Goal: Navigation & Orientation: Find specific page/section

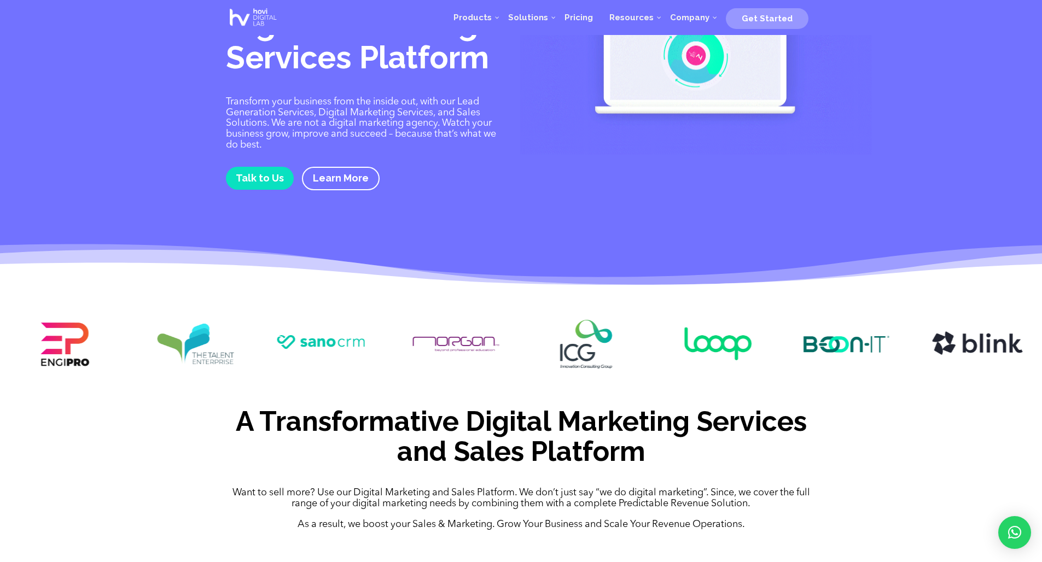
scroll to position [75, 0]
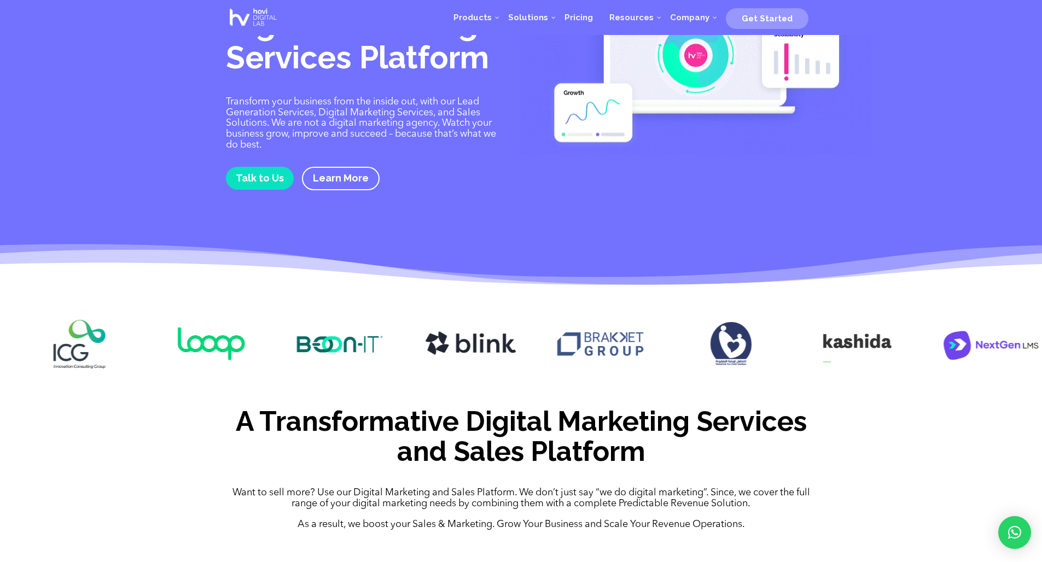
drag, startPoint x: 835, startPoint y: 345, endPoint x: 253, endPoint y: 348, distance: 582.9
click at [253, 348] on div at bounding box center [521, 345] width 1042 height 85
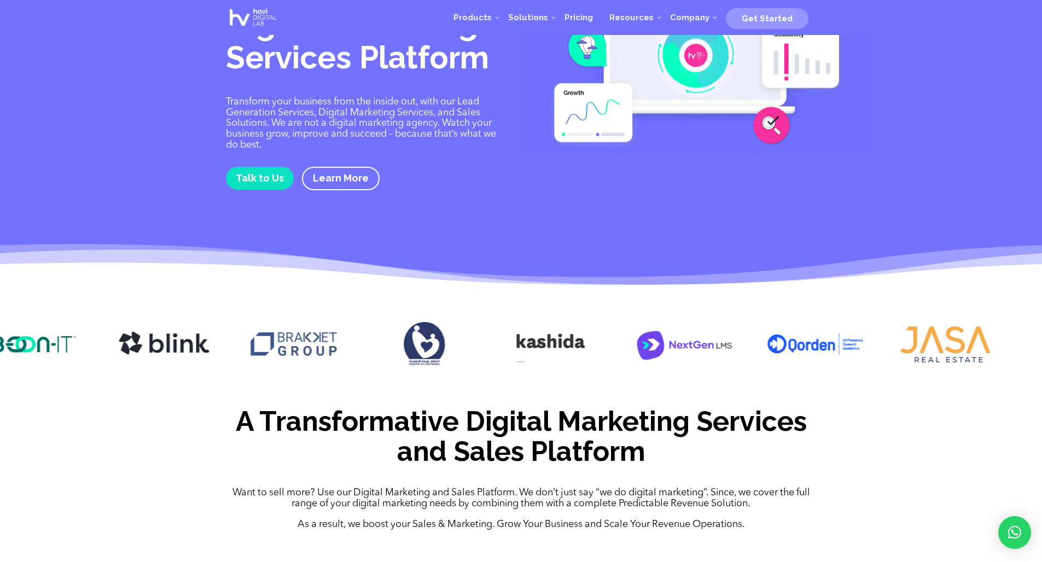
drag, startPoint x: 571, startPoint y: 351, endPoint x: 282, endPoint y: 355, distance: 289.3
click at [283, 355] on img at bounding box center [293, 344] width 97 height 49
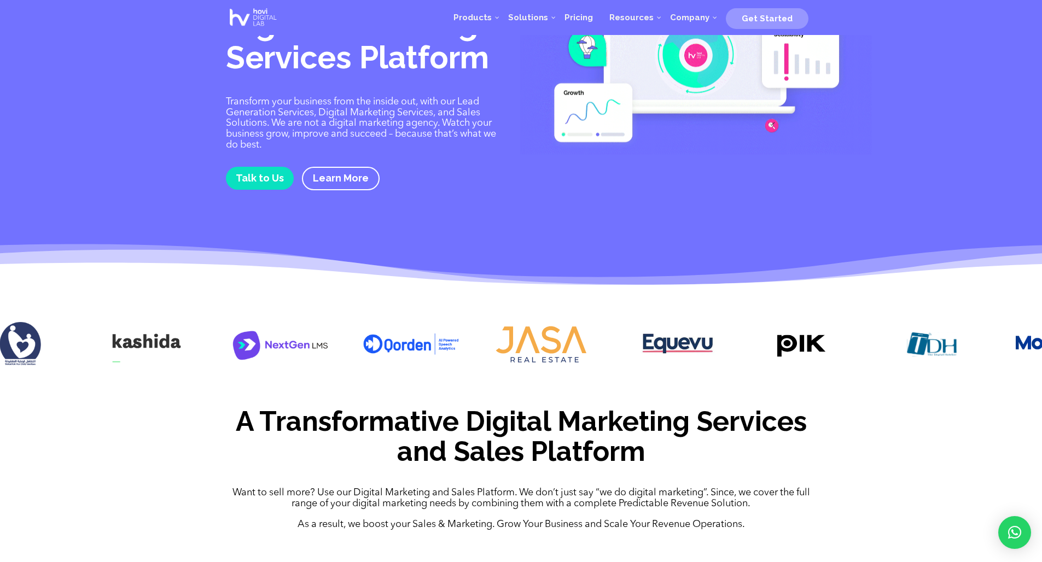
drag, startPoint x: 718, startPoint y: 343, endPoint x: 304, endPoint y: 346, distance: 413.9
click at [304, 346] on img at bounding box center [280, 344] width 97 height 49
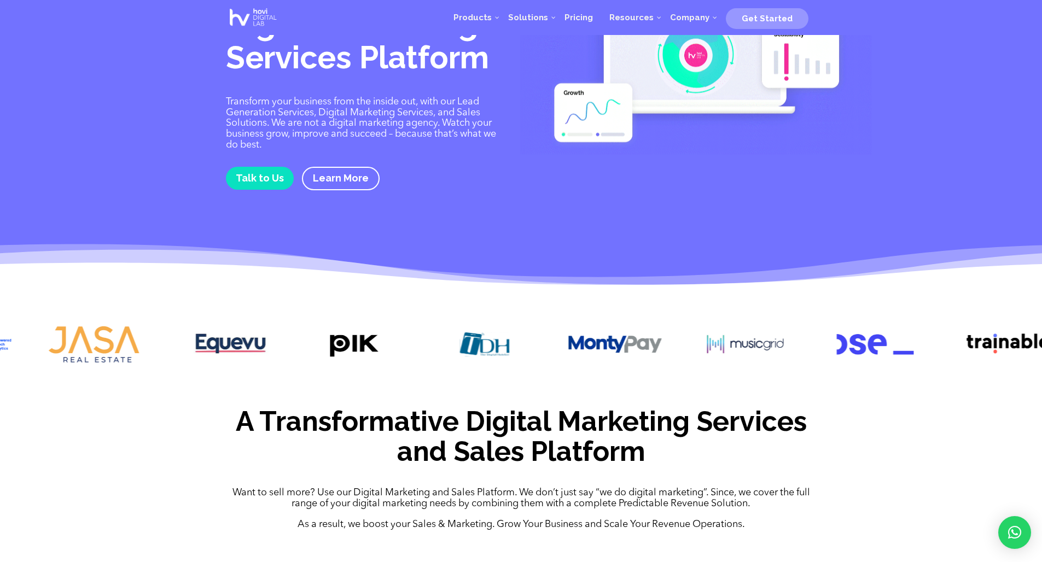
drag, startPoint x: 759, startPoint y: 339, endPoint x: 260, endPoint y: 341, distance: 499.2
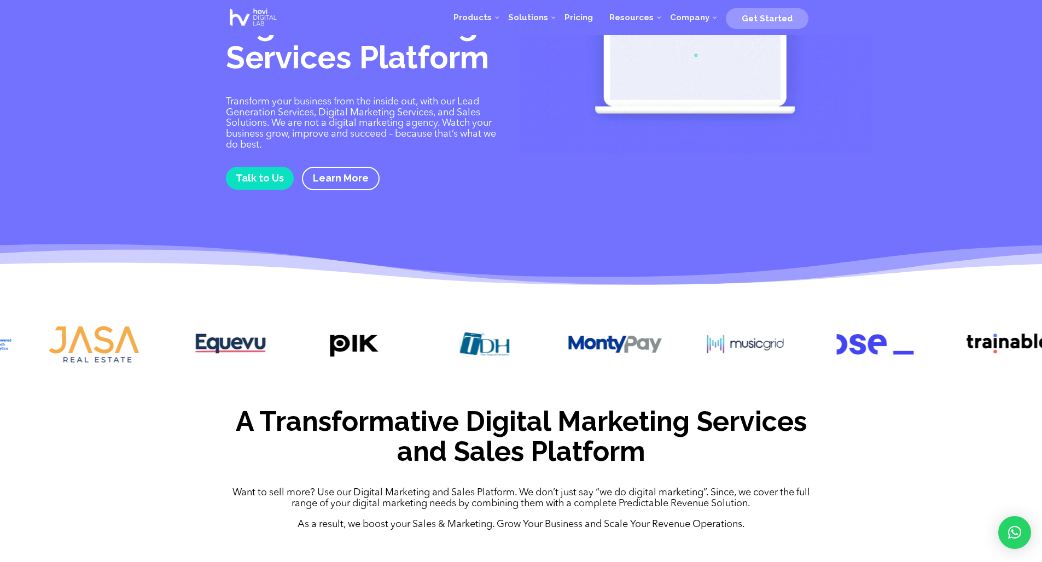
click at [306, 340] on img at bounding box center [354, 344] width 97 height 49
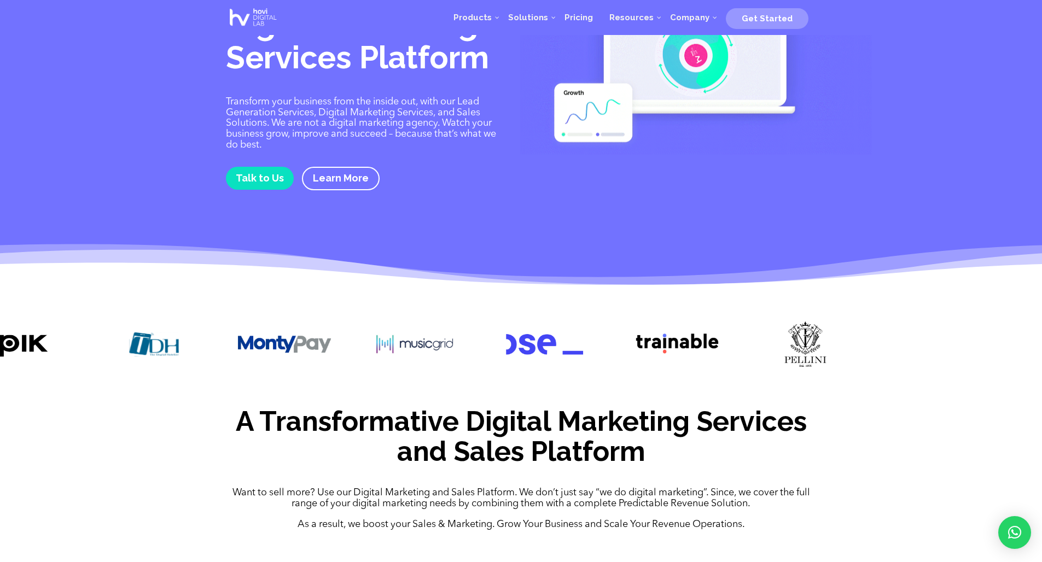
drag, startPoint x: 559, startPoint y: 349, endPoint x: -7, endPoint y: 355, distance: 565.9
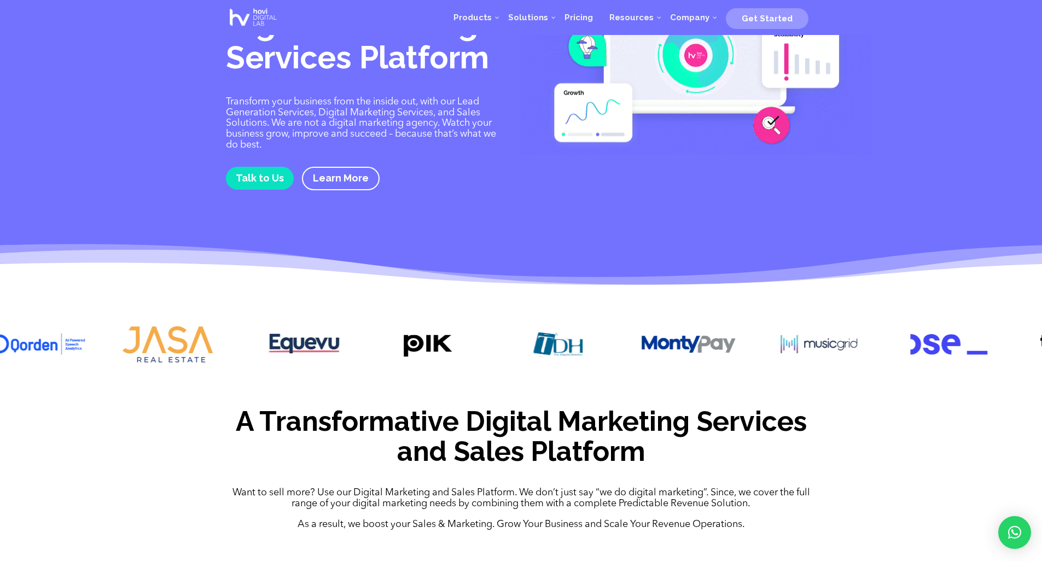
drag, startPoint x: 197, startPoint y: 337, endPoint x: 569, endPoint y: 340, distance: 371.8
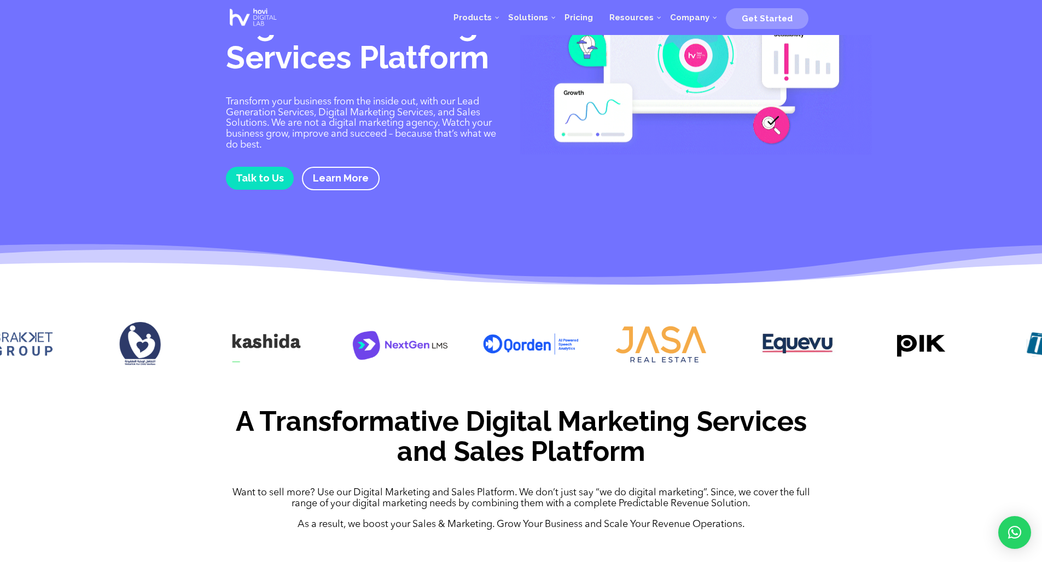
drag, startPoint x: 266, startPoint y: 344, endPoint x: 888, endPoint y: 346, distance: 622.2
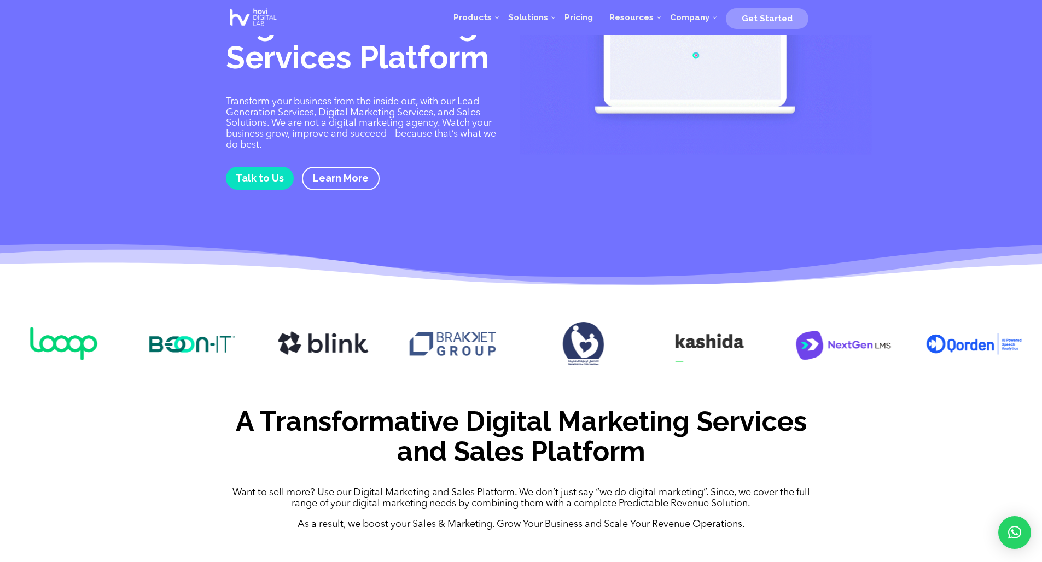
drag, startPoint x: 445, startPoint y: 355, endPoint x: 752, endPoint y: 343, distance: 307.0
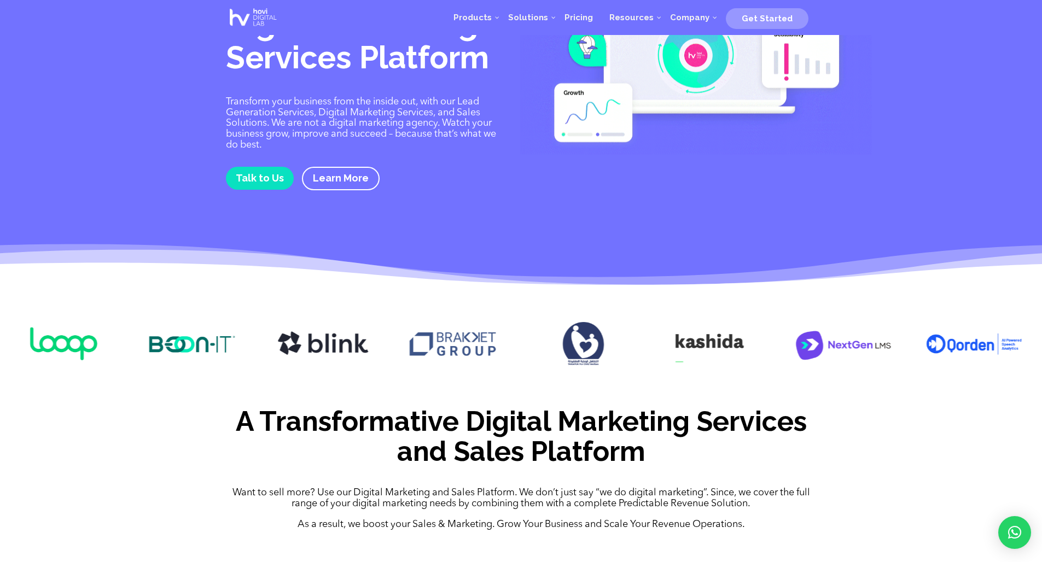
click at [751, 343] on img at bounding box center [712, 344] width 97 height 49
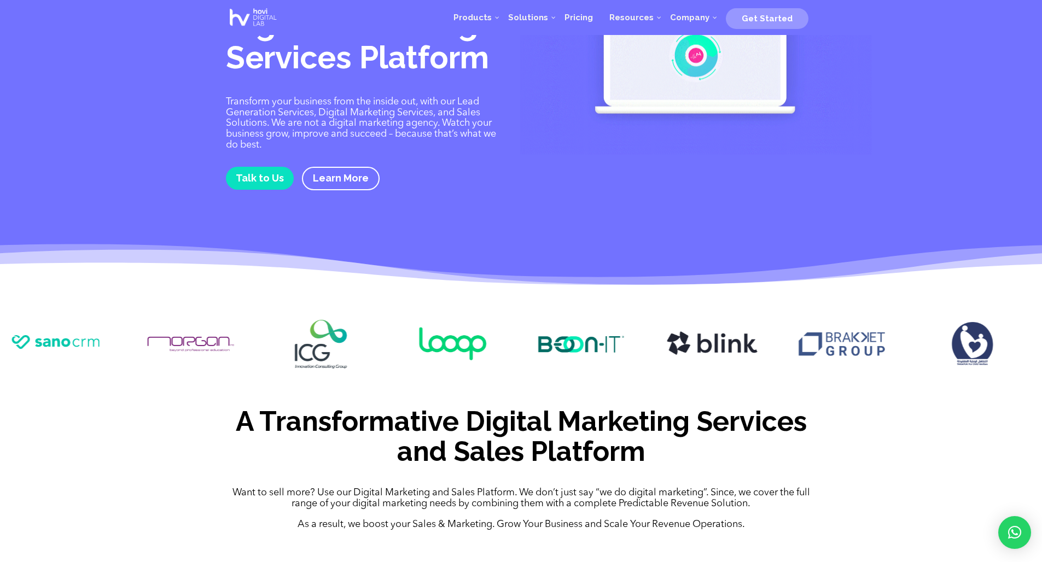
drag, startPoint x: 370, startPoint y: 344, endPoint x: 756, endPoint y: 344, distance: 386.0
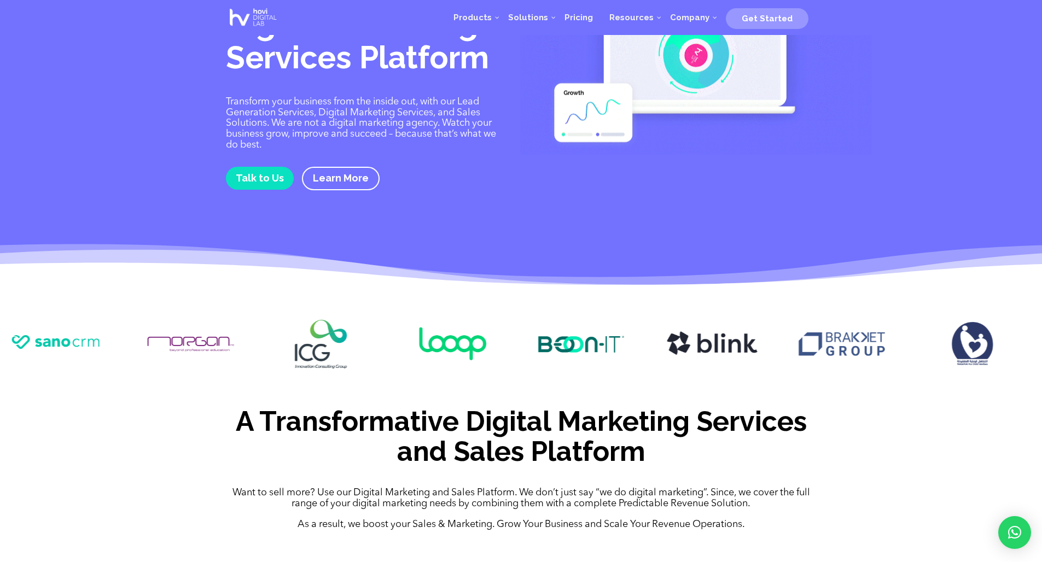
click at [756, 344] on img at bounding box center [711, 344] width 97 height 49
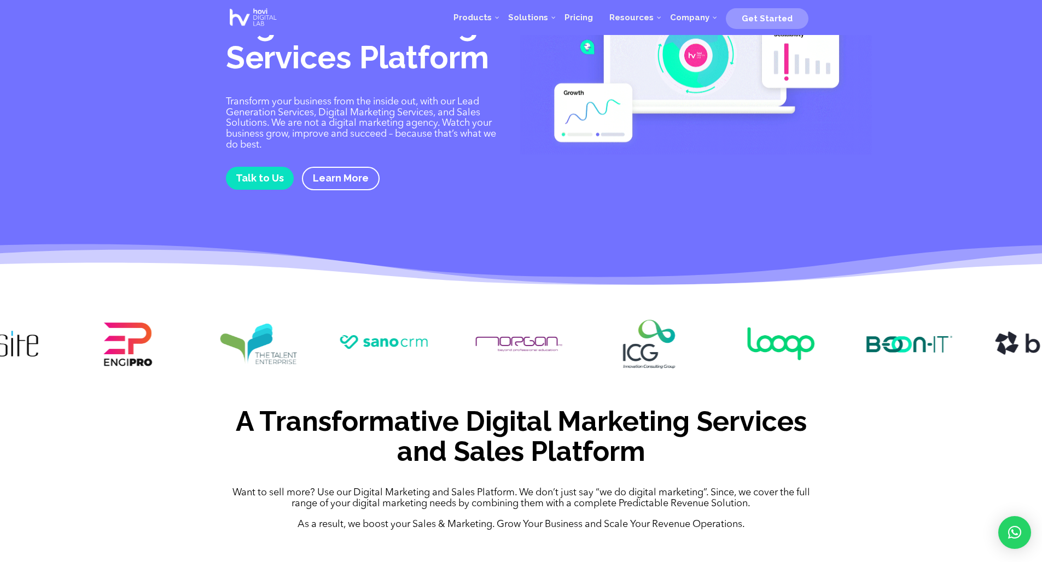
drag, startPoint x: 331, startPoint y: 356, endPoint x: 654, endPoint y: 356, distance: 323.1
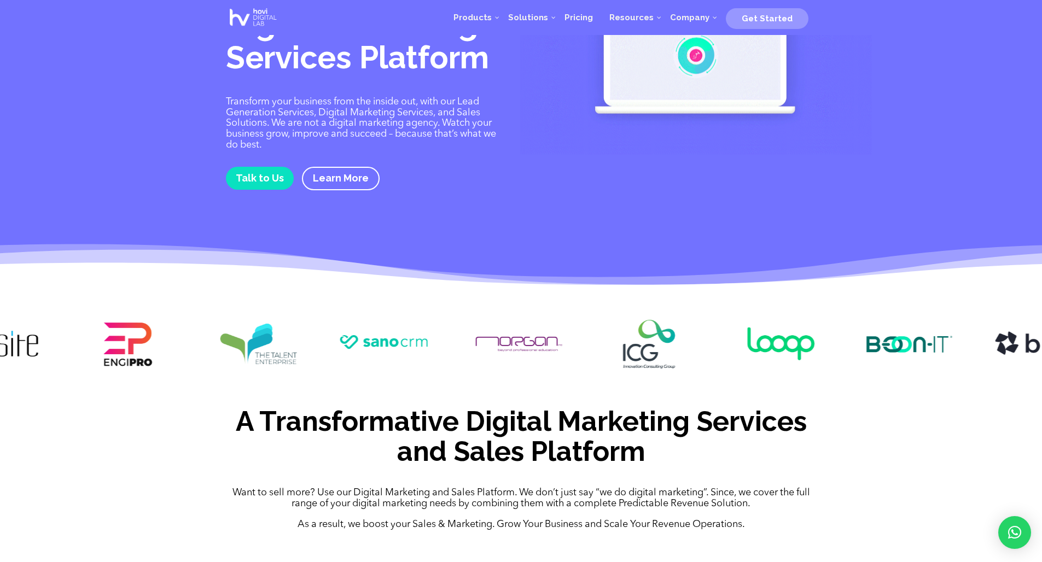
click at [654, 356] on img at bounding box center [648, 344] width 97 height 49
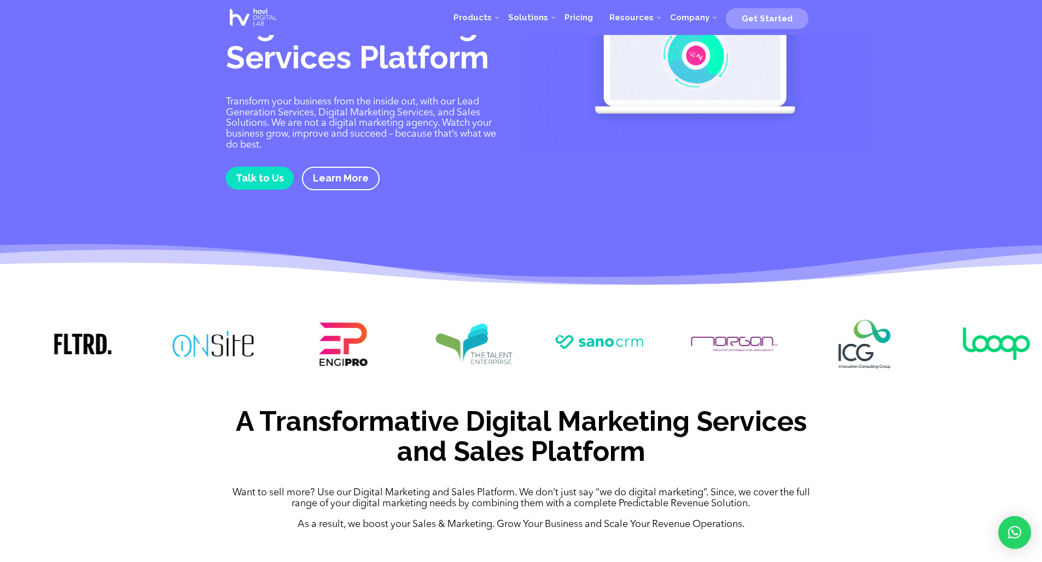
drag, startPoint x: 290, startPoint y: 361, endPoint x: 537, endPoint y: 361, distance: 247.7
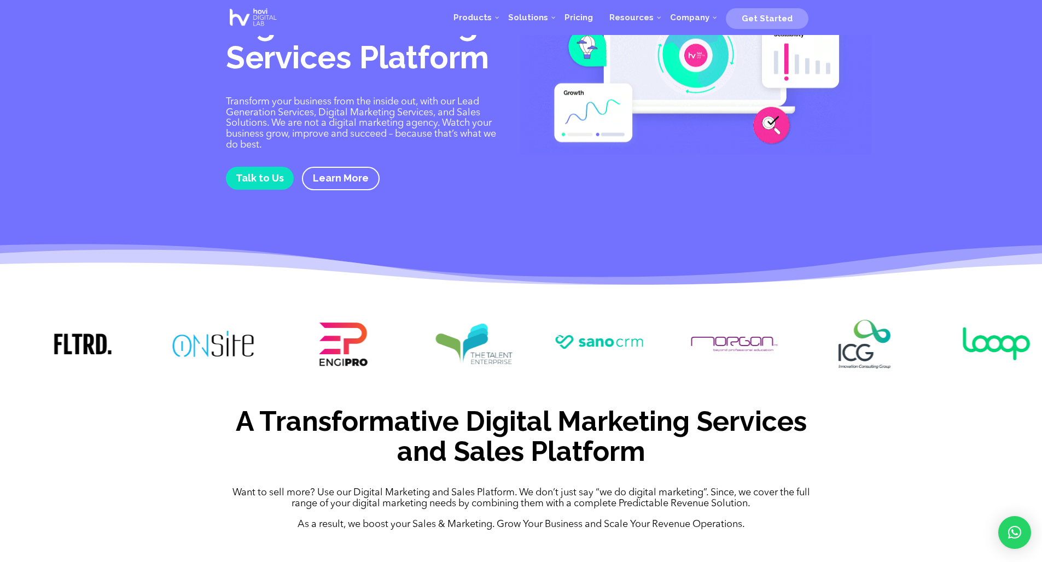
click at [522, 361] on img at bounding box center [473, 344] width 97 height 49
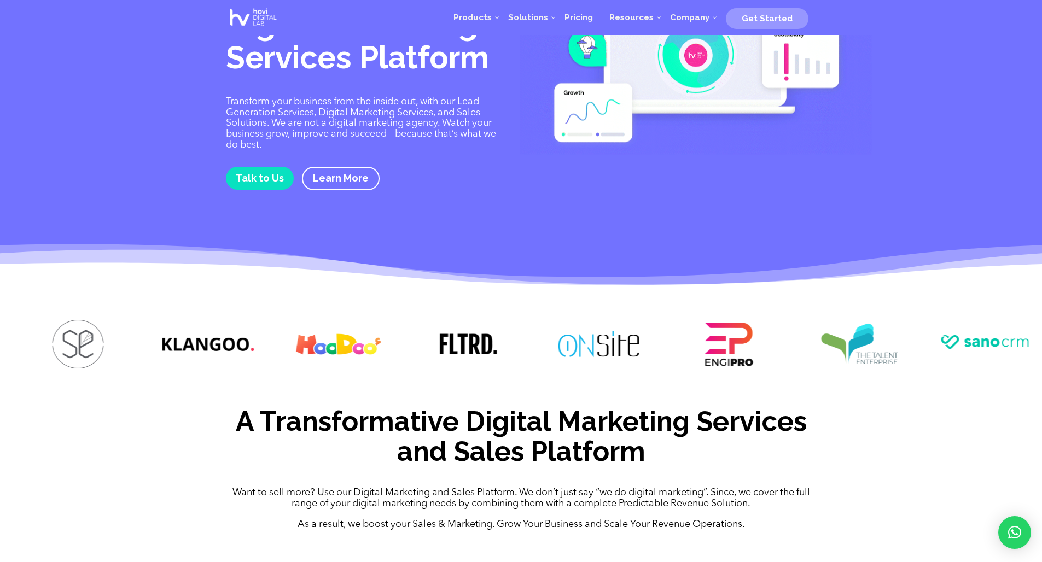
drag, startPoint x: 270, startPoint y: 366, endPoint x: 624, endPoint y: 366, distance: 354.9
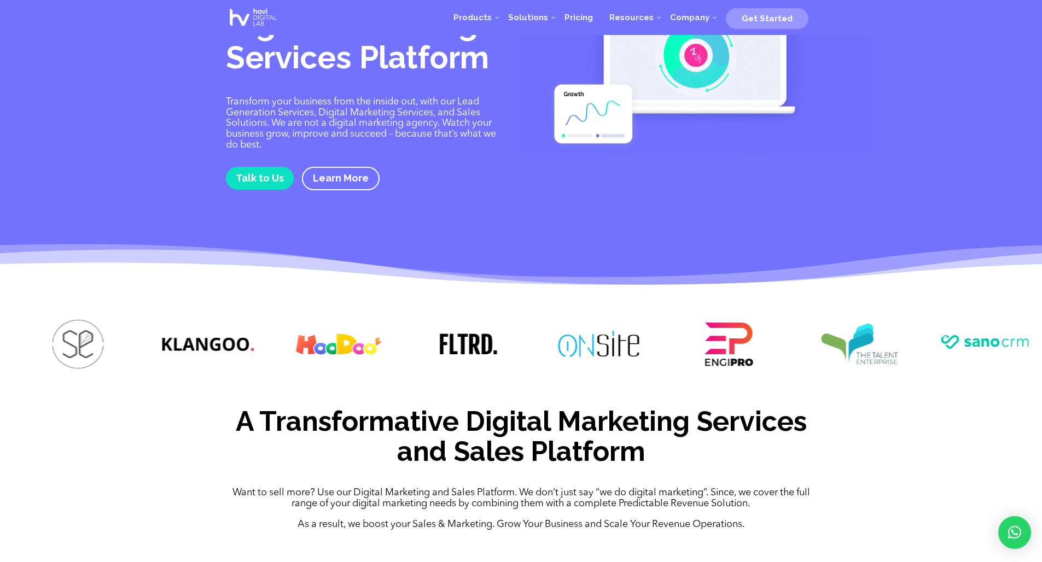
click at [628, 365] on img at bounding box center [598, 344] width 97 height 49
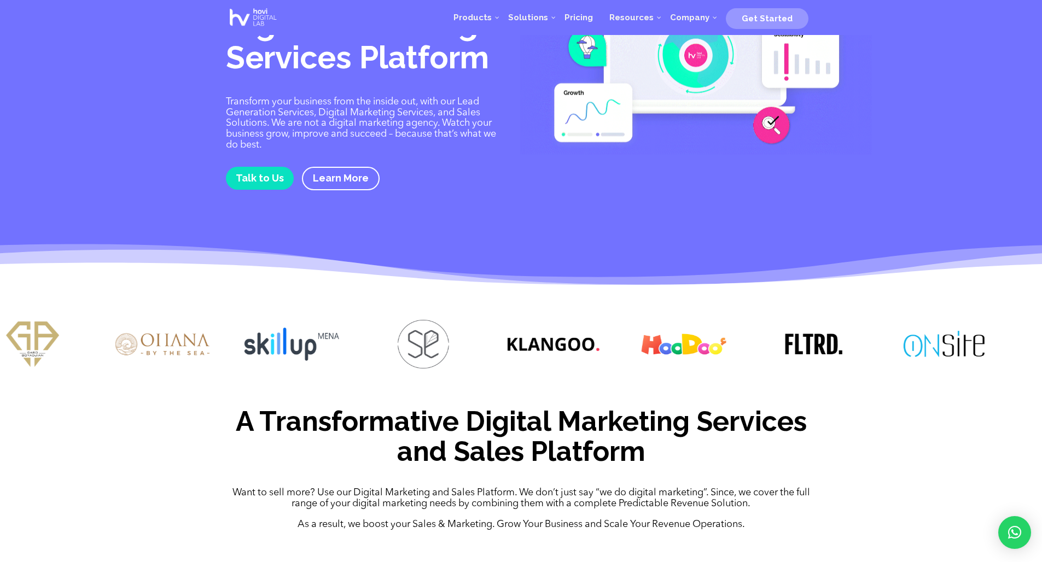
drag, startPoint x: 273, startPoint y: 375, endPoint x: 697, endPoint y: 358, distance: 424.1
click at [697, 358] on div at bounding box center [521, 345] width 1042 height 85
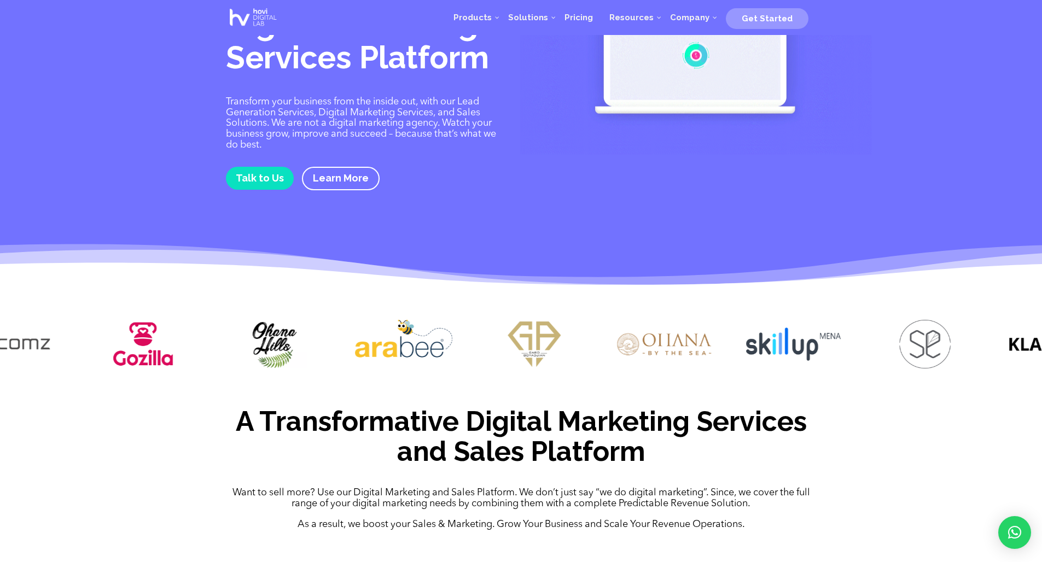
drag, startPoint x: 284, startPoint y: 364, endPoint x: 711, endPoint y: 356, distance: 426.5
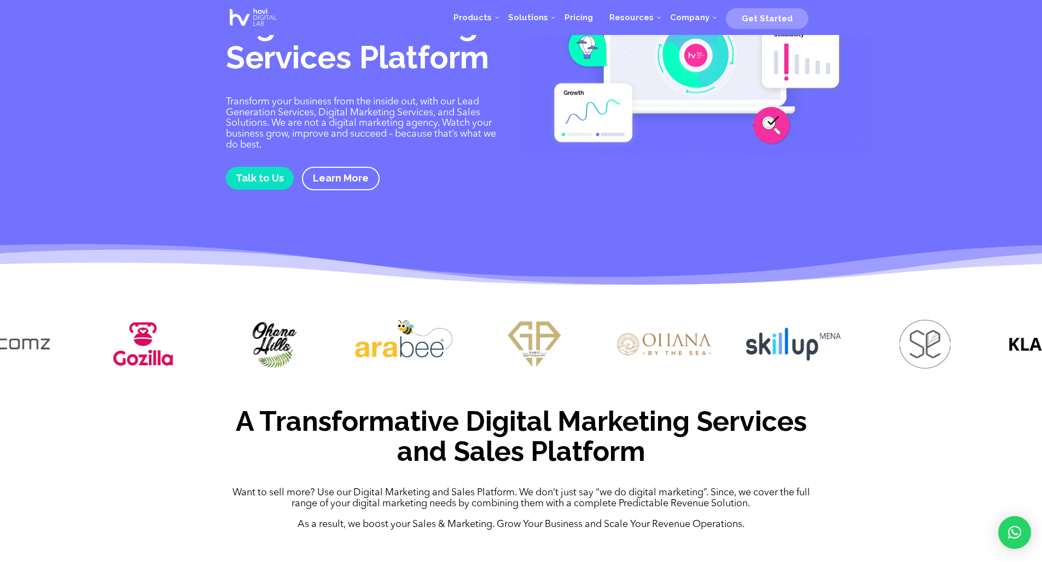
click at [711, 356] on img at bounding box center [664, 344] width 97 height 49
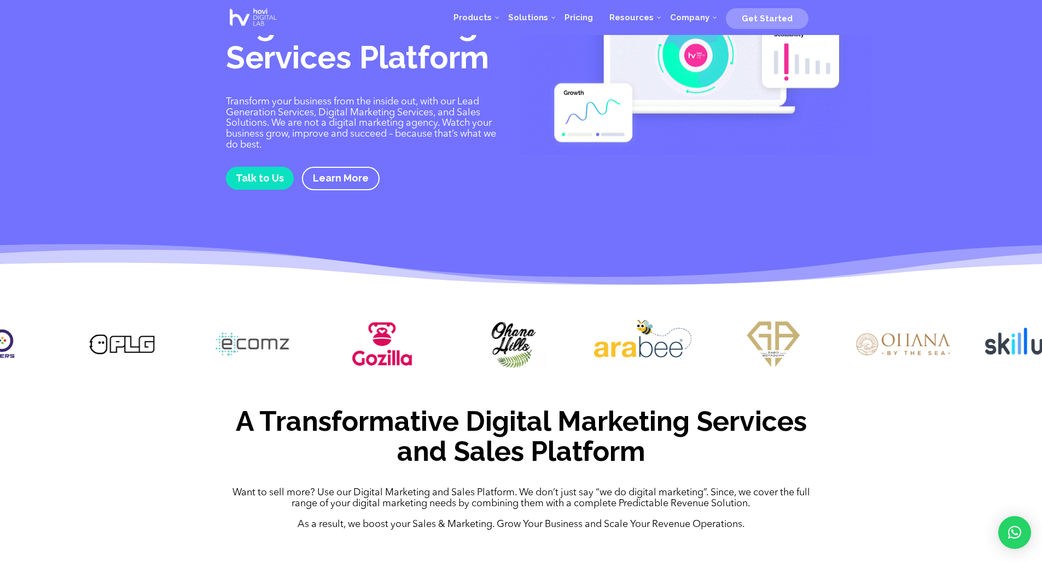
drag, startPoint x: 239, startPoint y: 356, endPoint x: 480, endPoint y: 349, distance: 241.2
click at [480, 349] on img at bounding box center [512, 344] width 97 height 48
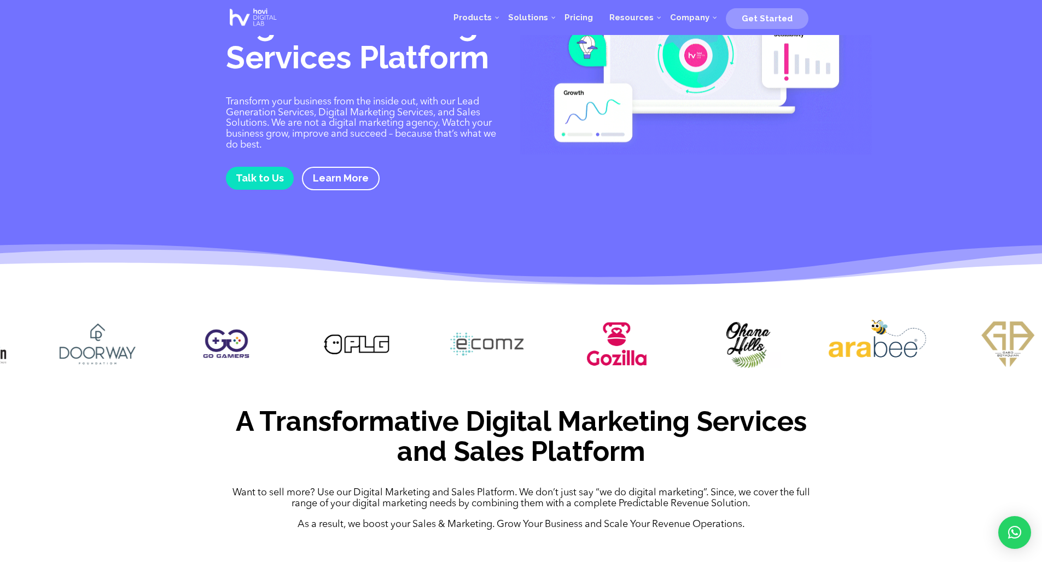
drag, startPoint x: 266, startPoint y: 358, endPoint x: 520, endPoint y: 350, distance: 253.8
click at [520, 350] on img at bounding box center [486, 344] width 97 height 49
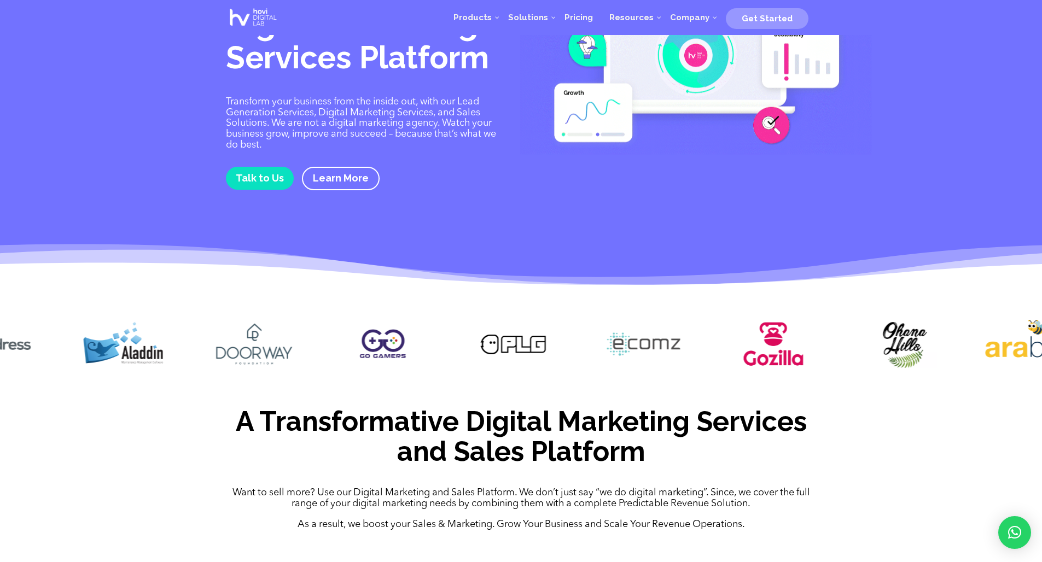
drag, startPoint x: 240, startPoint y: 347, endPoint x: 522, endPoint y: 332, distance: 282.5
click at [431, 332] on img at bounding box center [382, 344] width 97 height 49
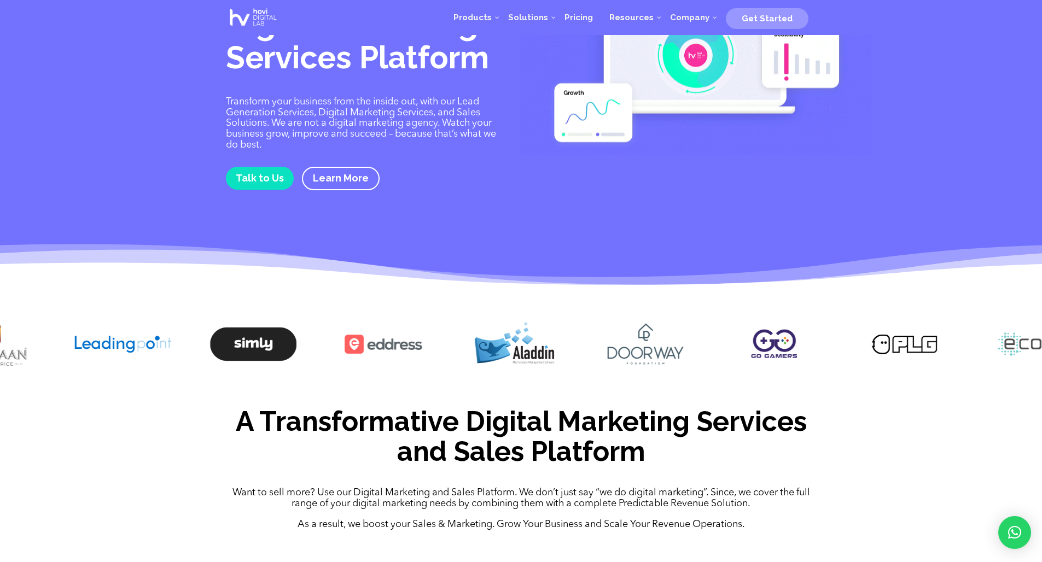
drag, startPoint x: 229, startPoint y: 353, endPoint x: 473, endPoint y: 347, distance: 244.5
click at [472, 347] on img at bounding box center [513, 346] width 97 height 52
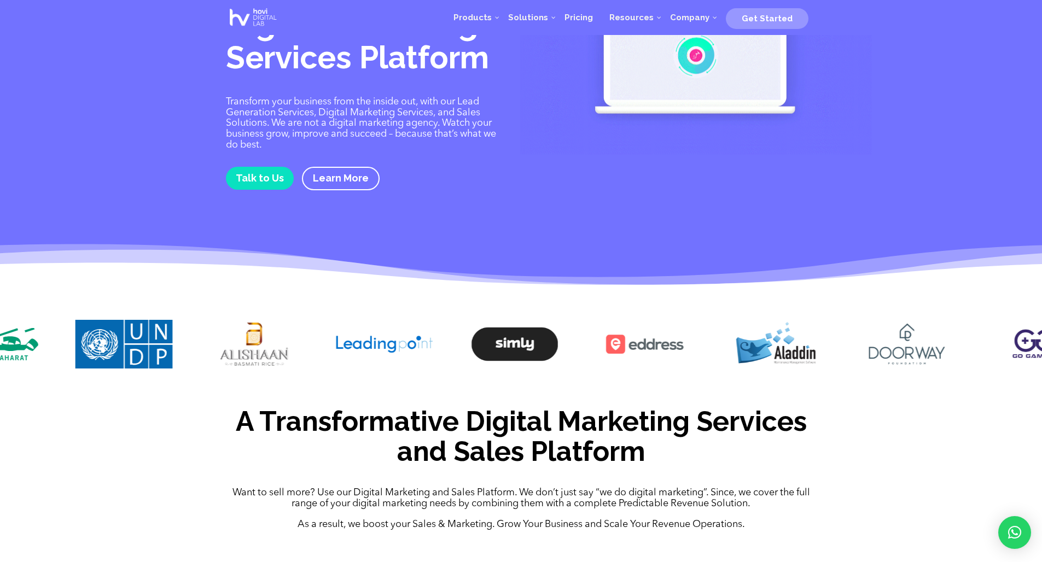
drag, startPoint x: 190, startPoint y: 362, endPoint x: 470, endPoint y: 355, distance: 279.5
click at [470, 355] on div at bounding box center [521, 345] width 1042 height 85
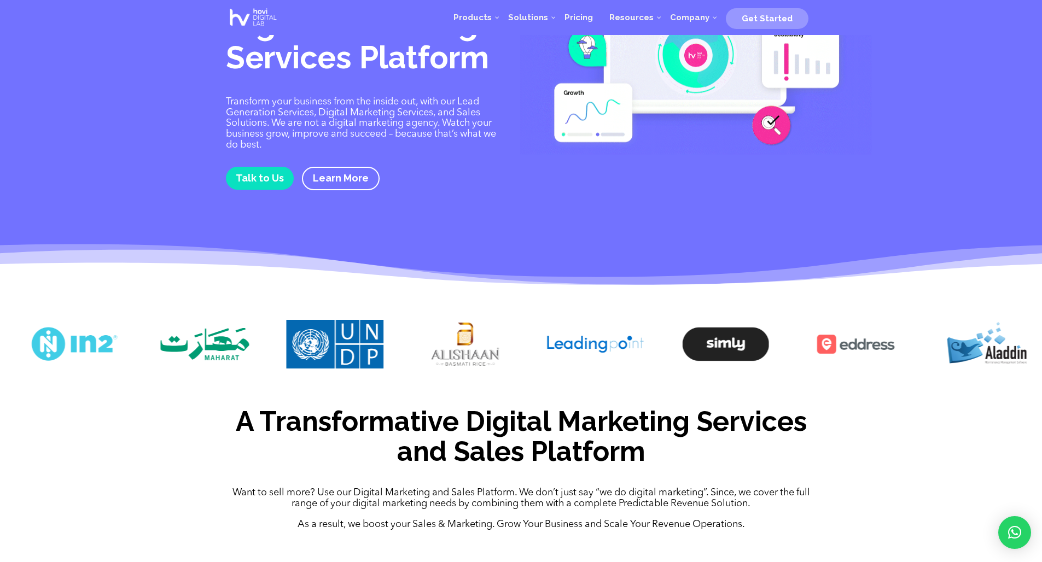
drag, startPoint x: 229, startPoint y: 363, endPoint x: 459, endPoint y: 340, distance: 230.8
click at [457, 340] on div at bounding box center [521, 345] width 1042 height 85
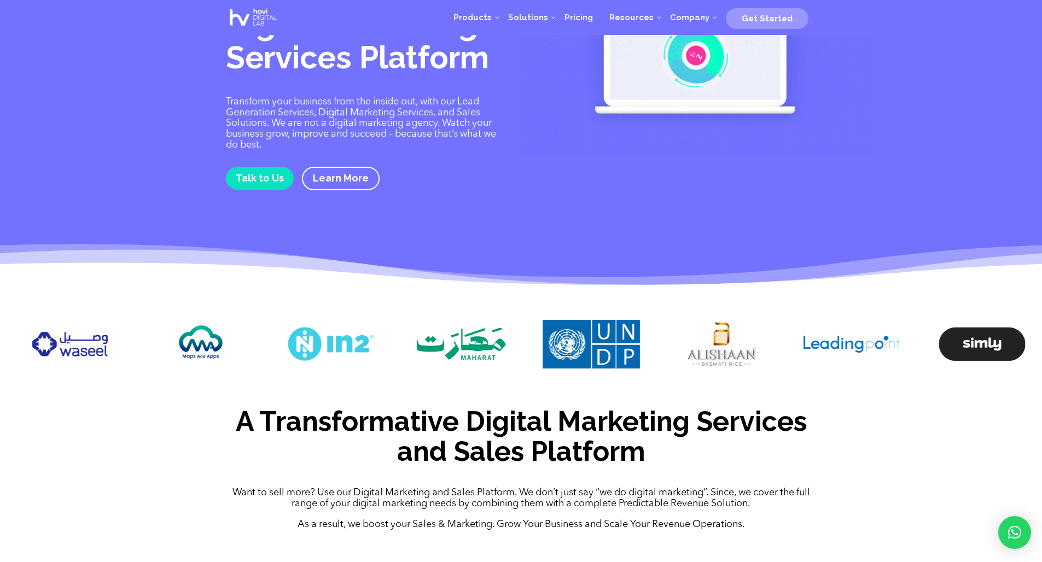
drag, startPoint x: 236, startPoint y: 354, endPoint x: 465, endPoint y: 336, distance: 229.8
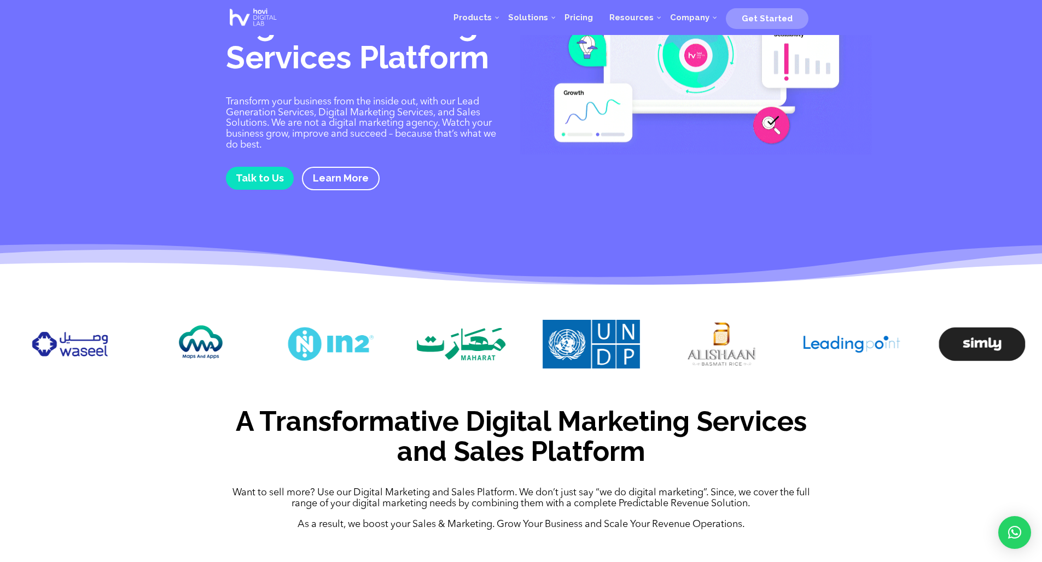
click at [465, 336] on img at bounding box center [460, 344] width 97 height 49
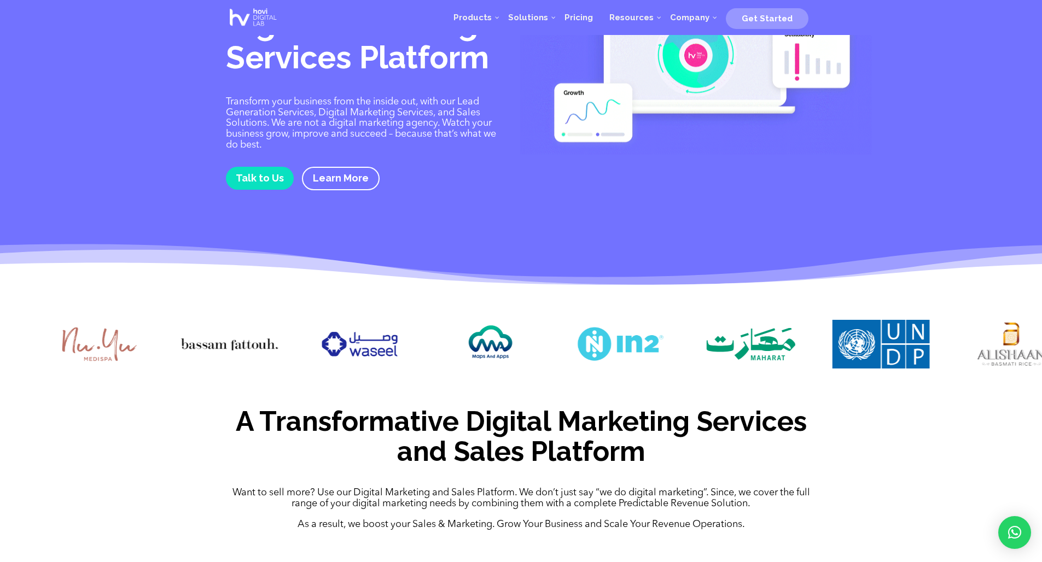
drag, startPoint x: 71, startPoint y: 374, endPoint x: 341, endPoint y: 357, distance: 271.2
click at [346, 355] on div at bounding box center [359, 346] width 97 height 52
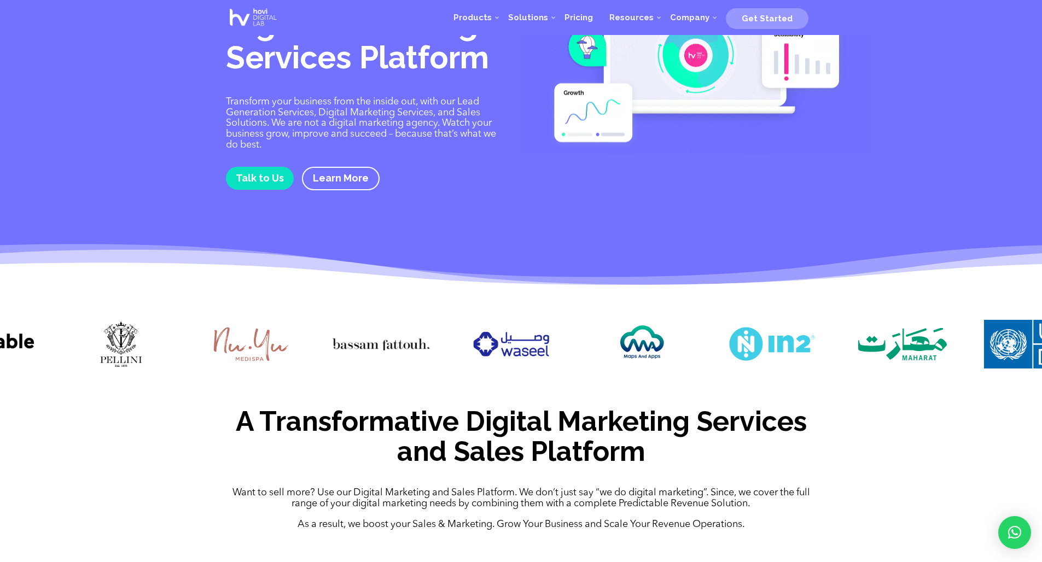
drag, startPoint x: 104, startPoint y: 365, endPoint x: 348, endPoint y: 356, distance: 244.6
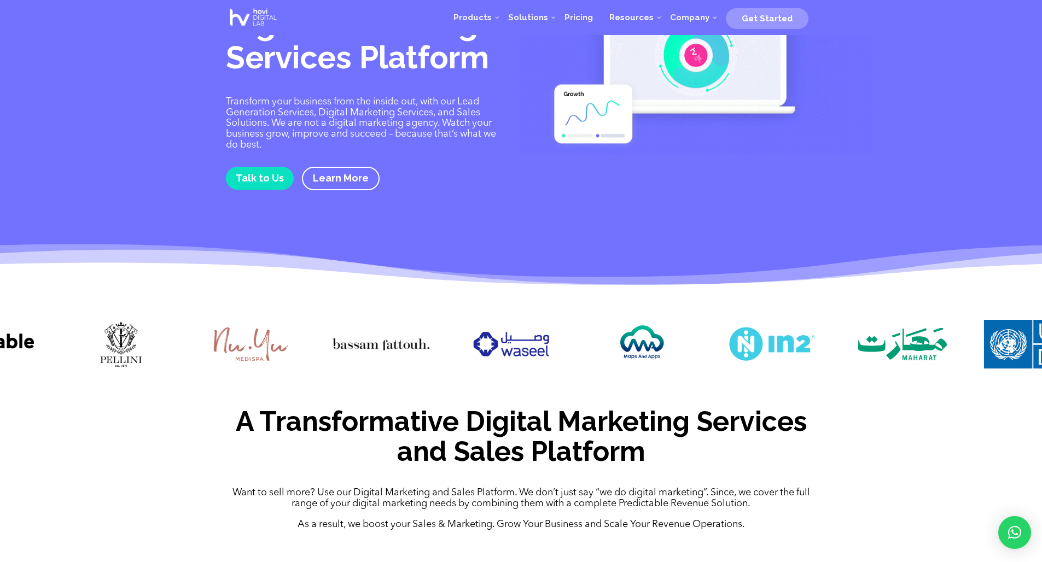
click at [300, 357] on img at bounding box center [250, 344] width 97 height 49
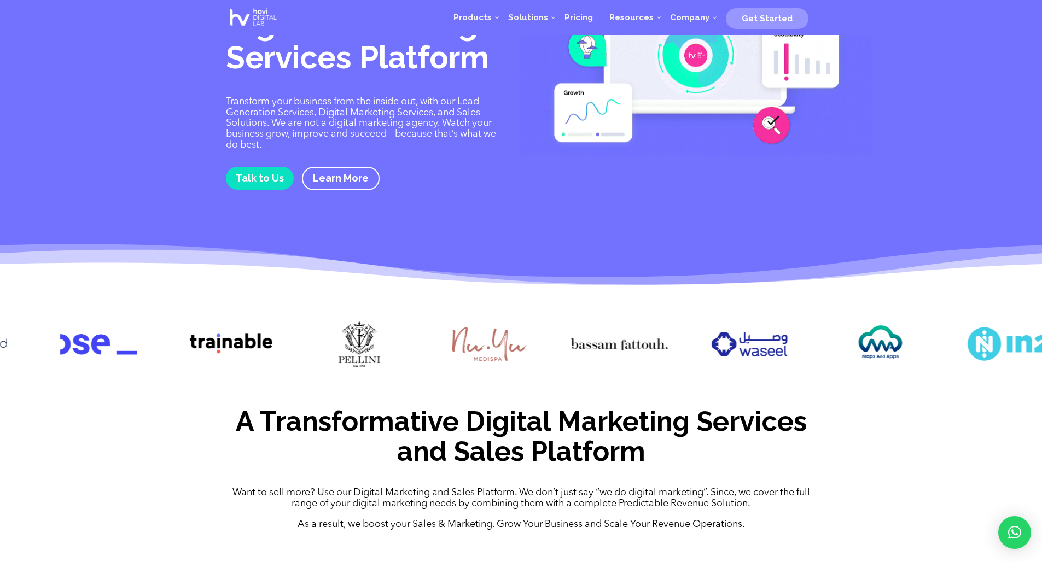
drag, startPoint x: 196, startPoint y: 358, endPoint x: 384, endPoint y: 349, distance: 187.8
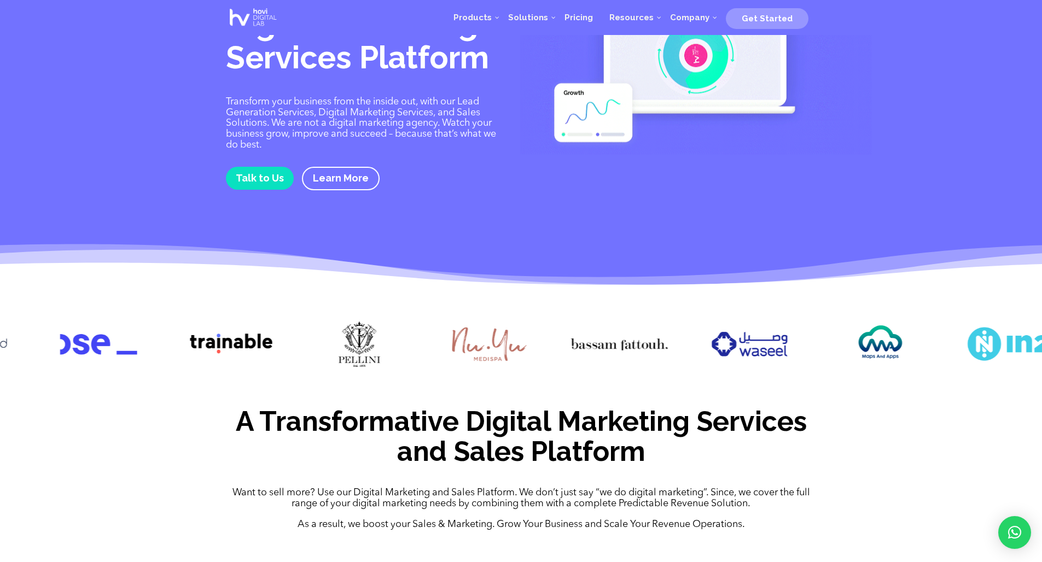
click at [369, 350] on img at bounding box center [358, 344] width 97 height 49
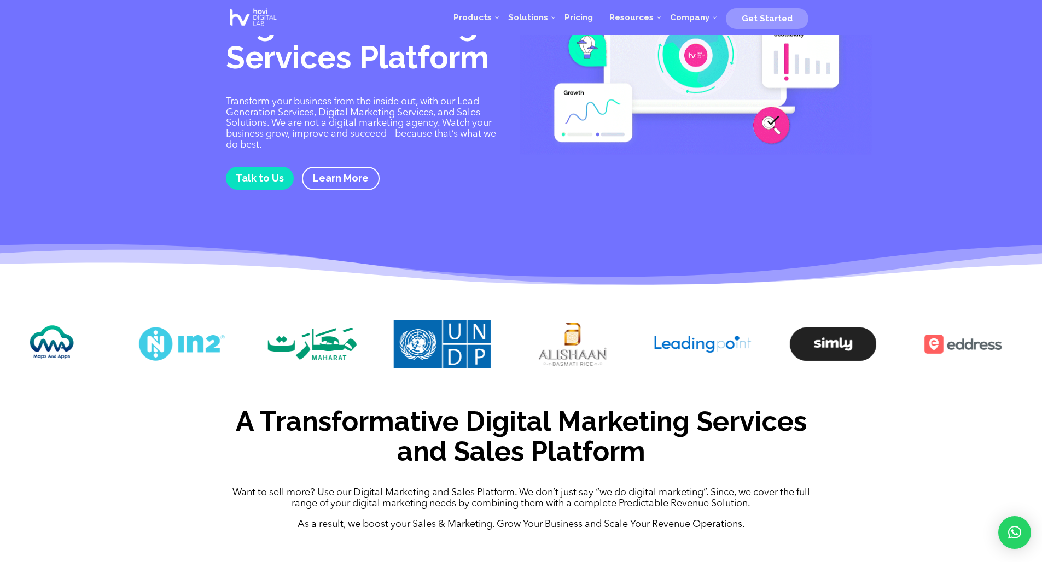
drag, startPoint x: 787, startPoint y: 348, endPoint x: 48, endPoint y: 326, distance: 739.0
click at [48, 326] on img at bounding box center [51, 344] width 97 height 49
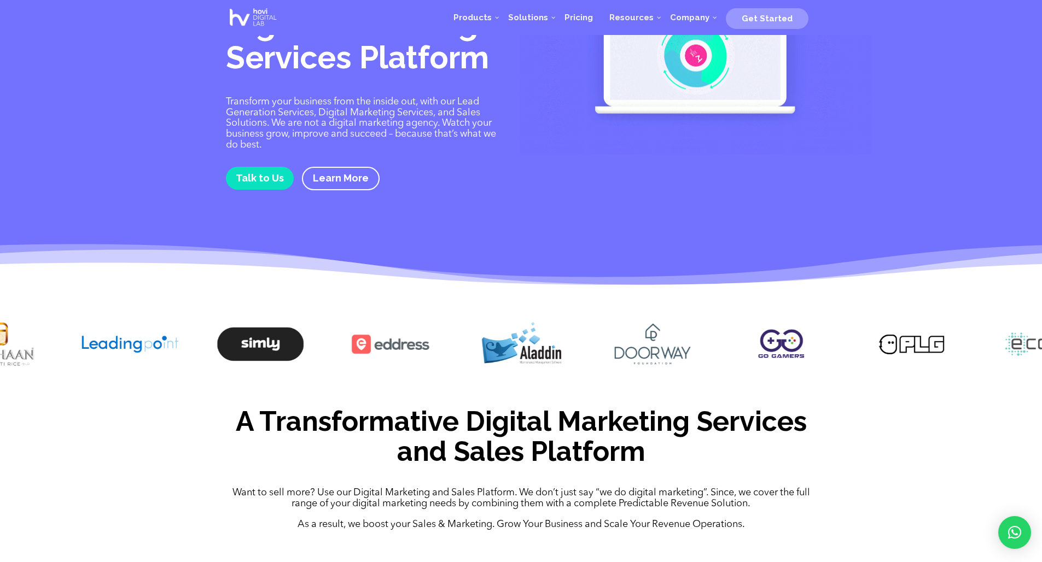
drag, startPoint x: 705, startPoint y: 342, endPoint x: 154, endPoint y: 331, distance: 550.7
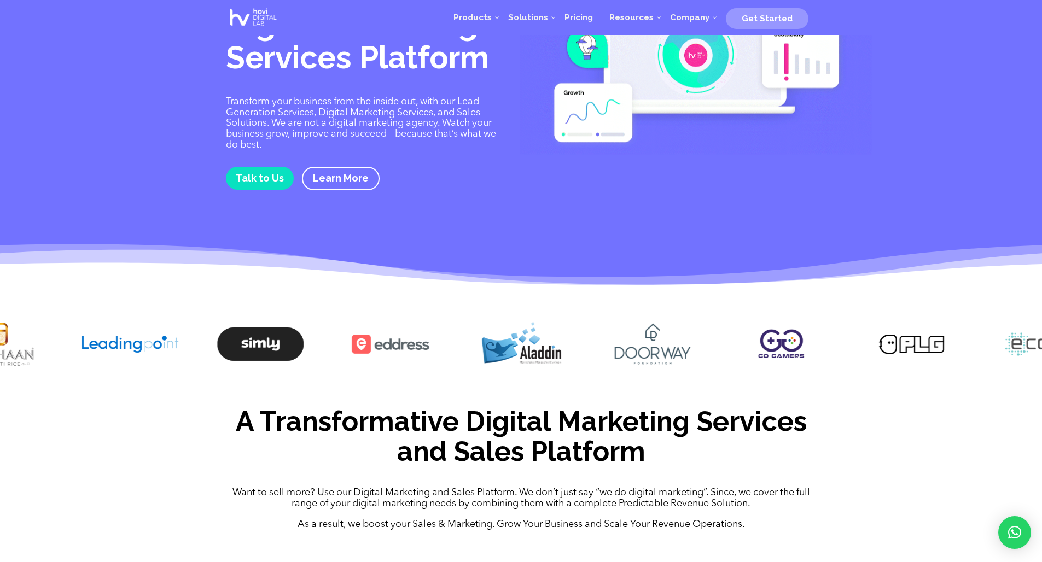
click at [154, 331] on img at bounding box center [129, 344] width 97 height 49
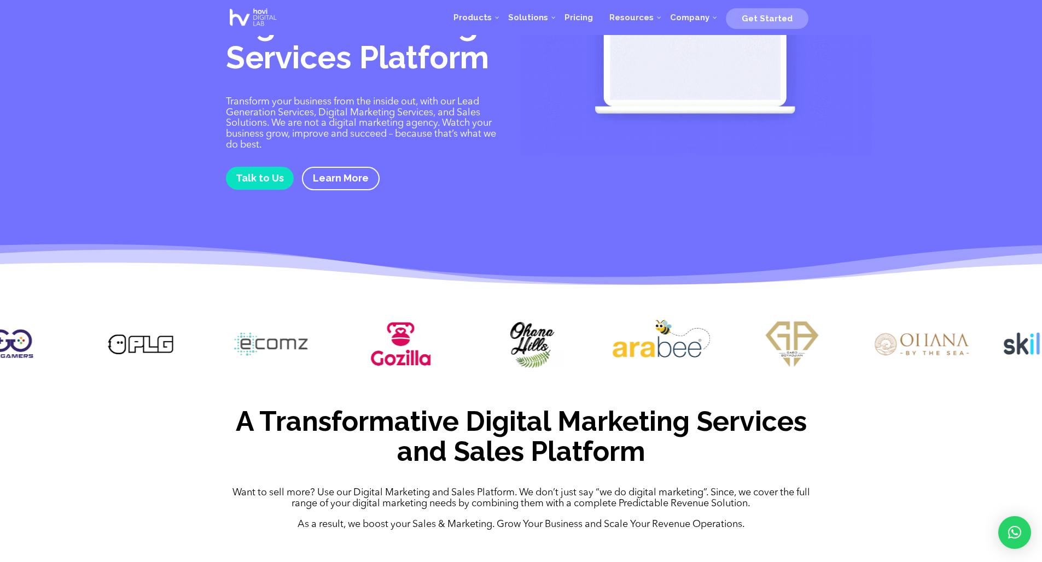
drag, startPoint x: 568, startPoint y: 347, endPoint x: -179, endPoint y: 347, distance: 747.4
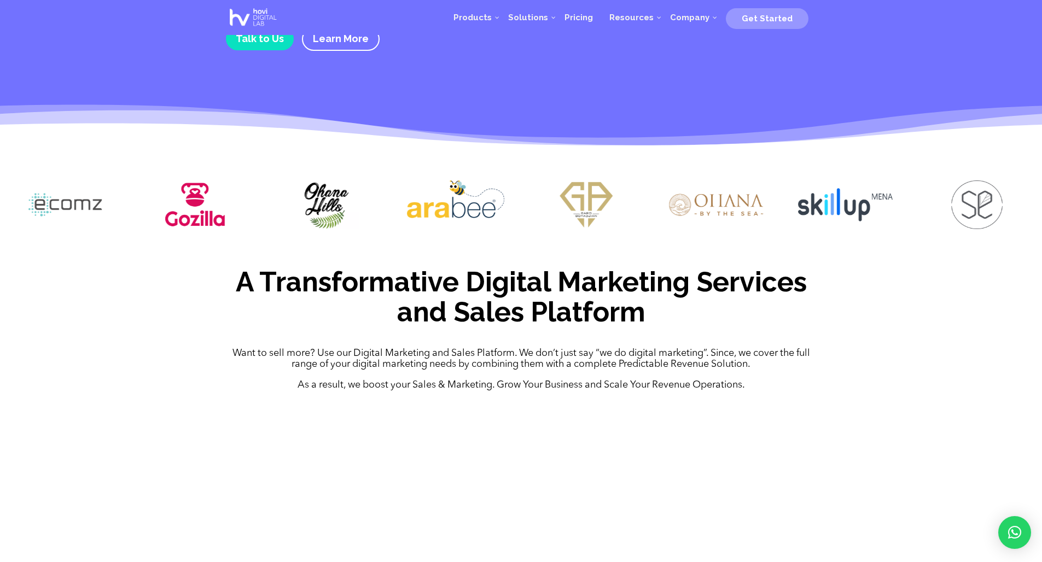
scroll to position [290, 0]
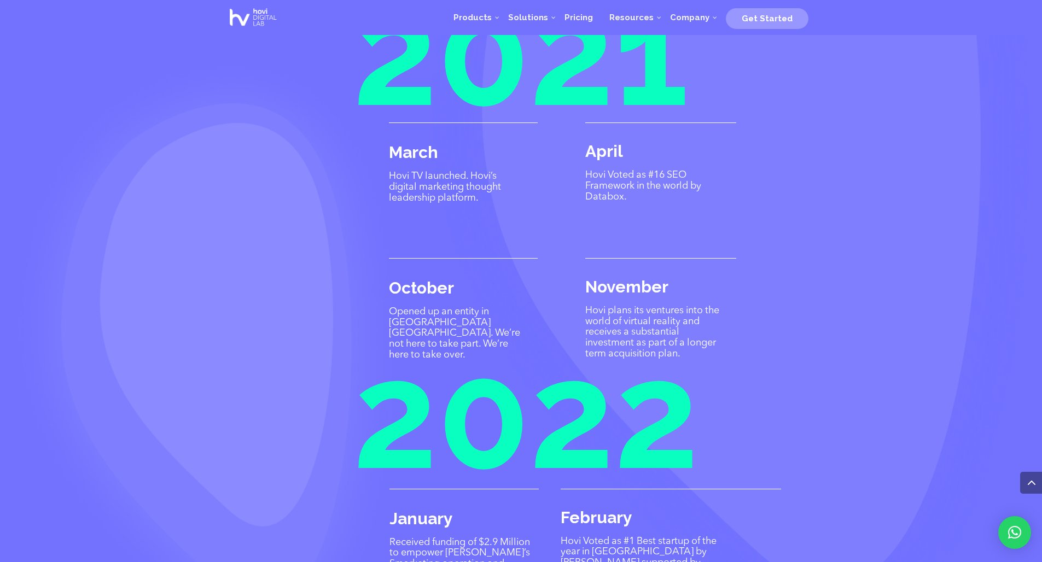
scroll to position [2387, 0]
